Goal: Navigation & Orientation: Find specific page/section

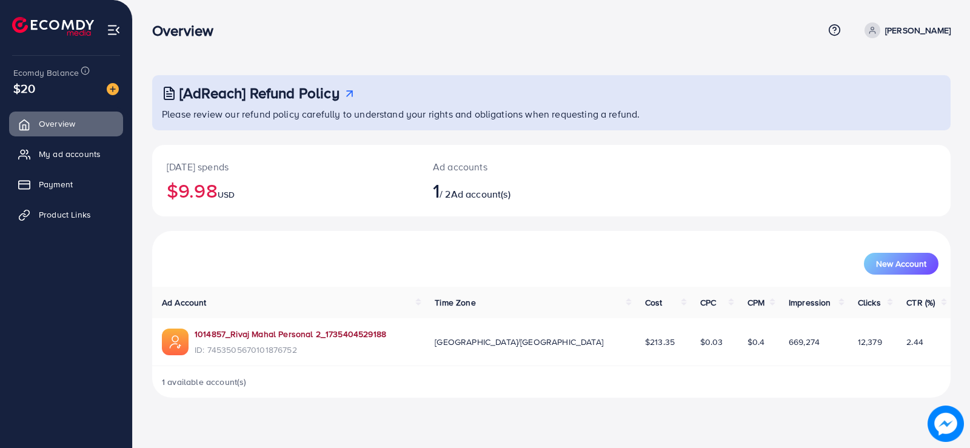
click at [318, 338] on link "1014857_Rivaj Mahal Personal 2_1735404529188" at bounding box center [291, 334] width 192 height 12
click at [48, 188] on span "Payment" at bounding box center [59, 184] width 34 height 12
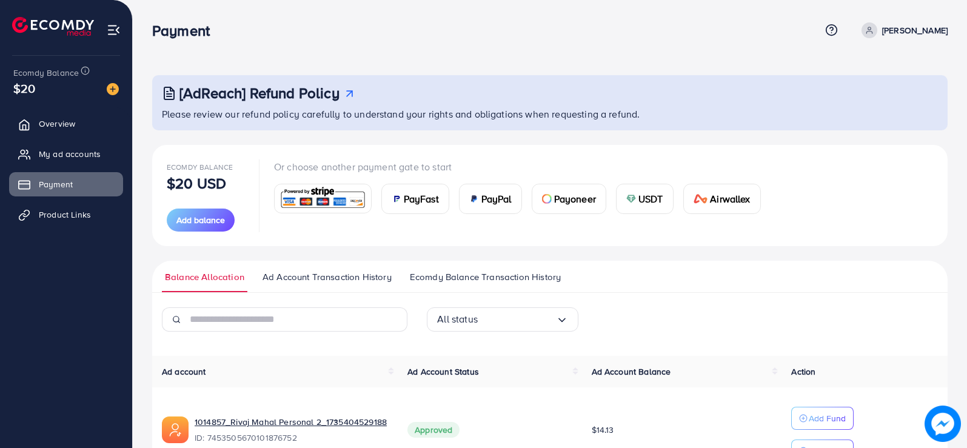
click at [515, 286] on link "Ecomdy Balance Transaction History" at bounding box center [485, 281] width 157 height 22
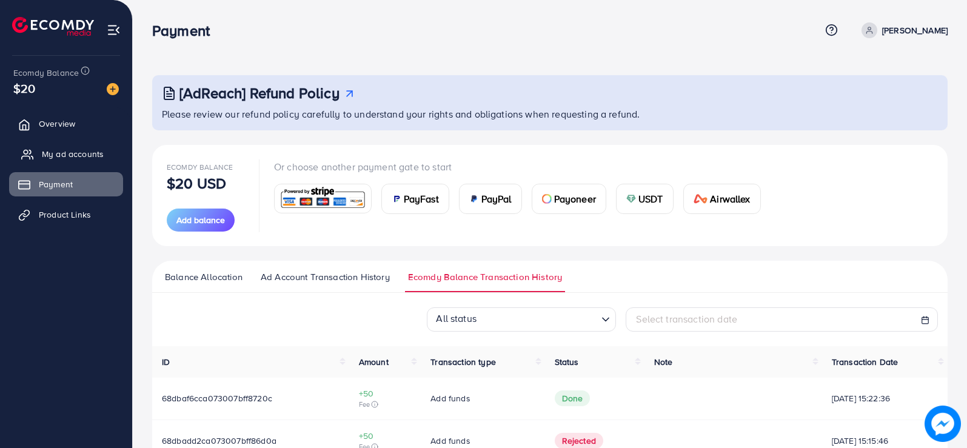
click at [69, 157] on span "My ad accounts" at bounding box center [73, 154] width 62 height 12
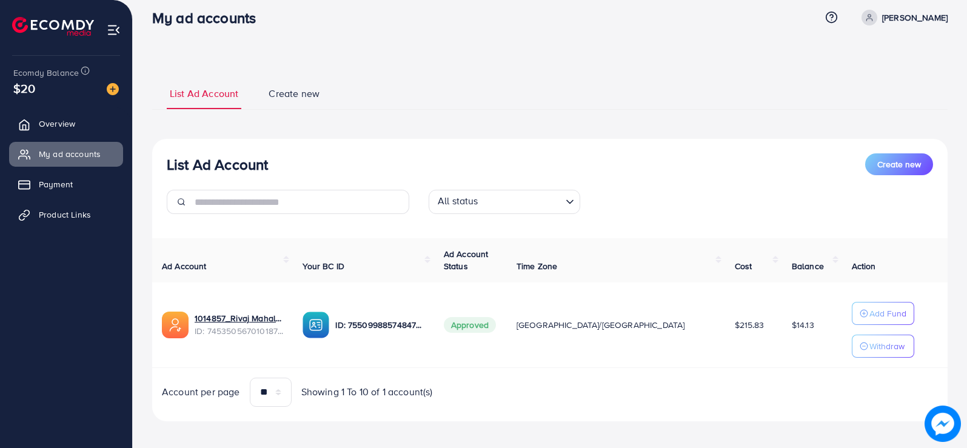
scroll to position [20, 0]
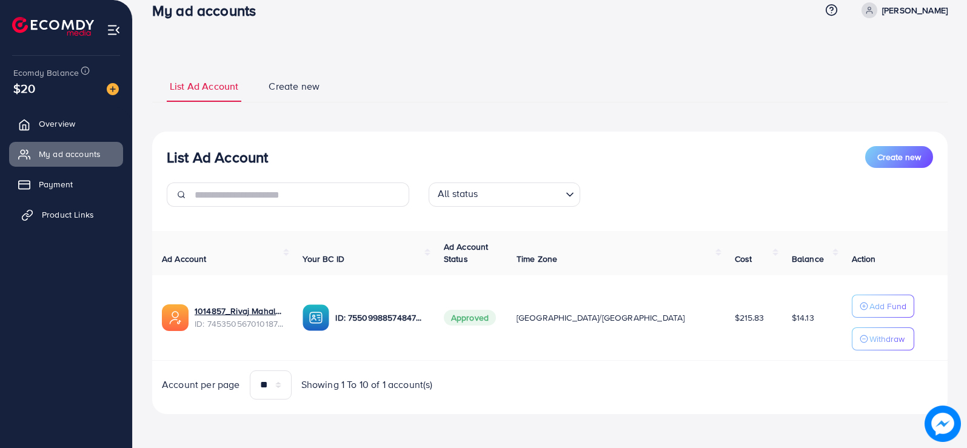
click at [67, 213] on span "Product Links" at bounding box center [68, 215] width 52 height 12
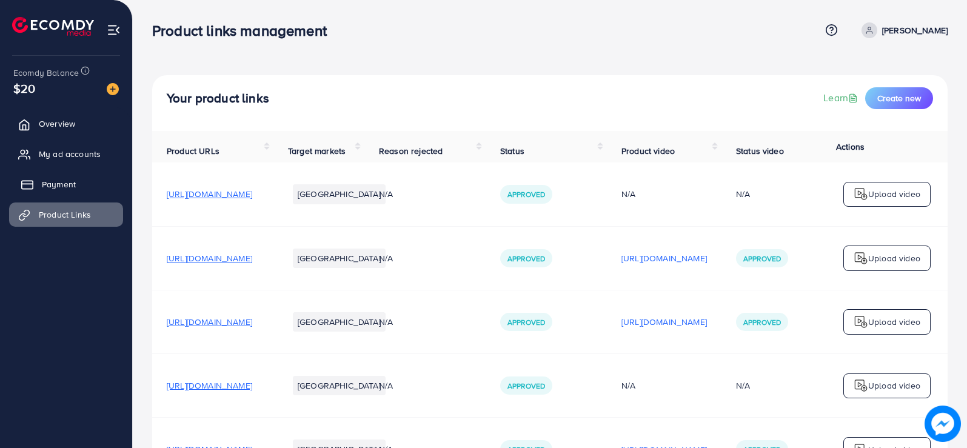
click at [44, 176] on link "Payment" at bounding box center [66, 184] width 114 height 24
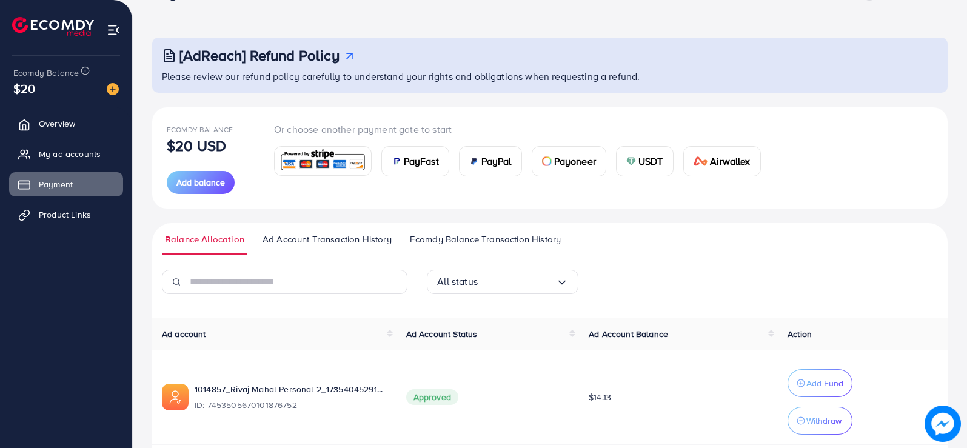
scroll to position [85, 0]
